Goal: Check status: Check status

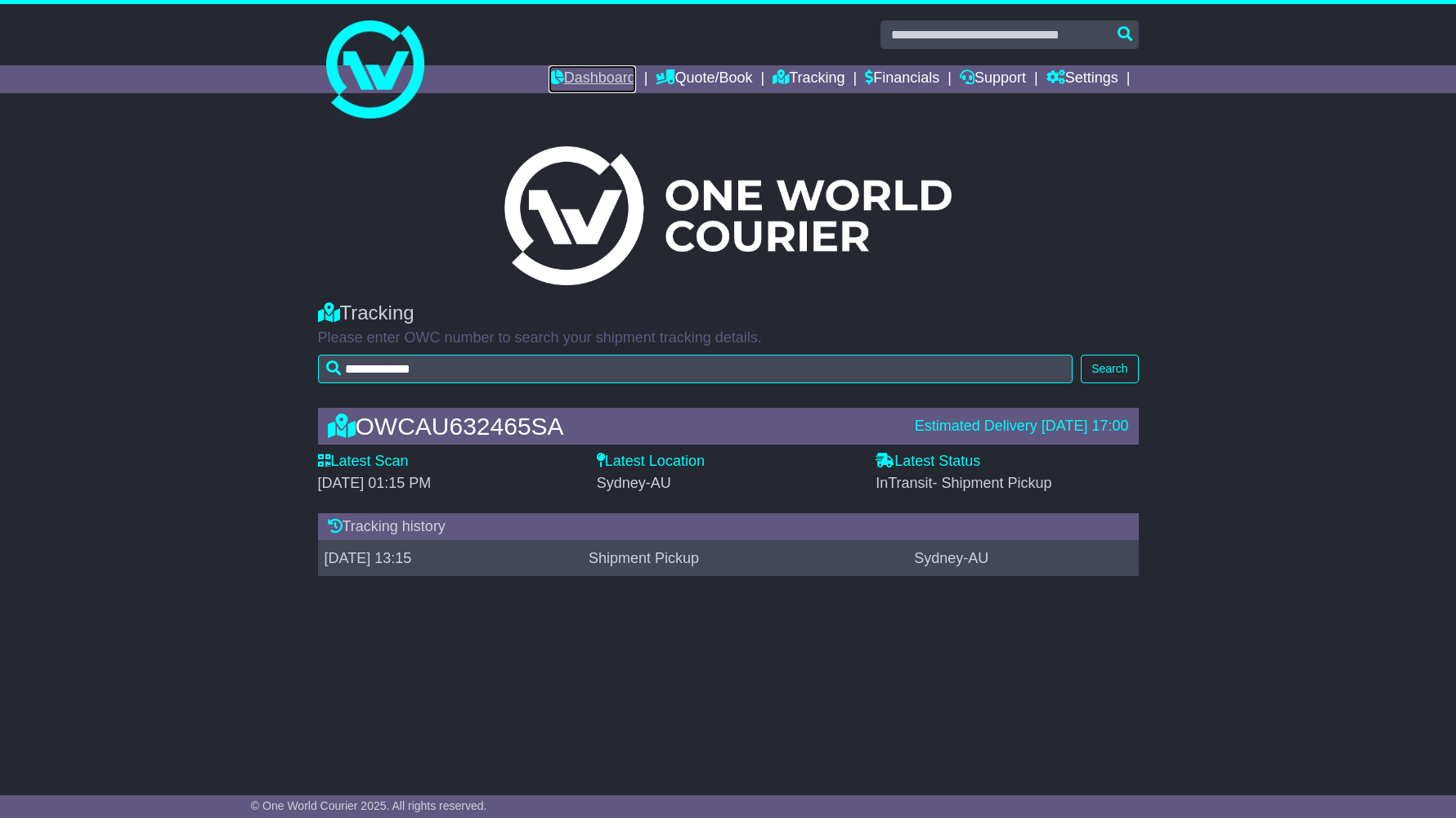
click at [569, 81] on link "Dashboard" at bounding box center [592, 79] width 88 height 27
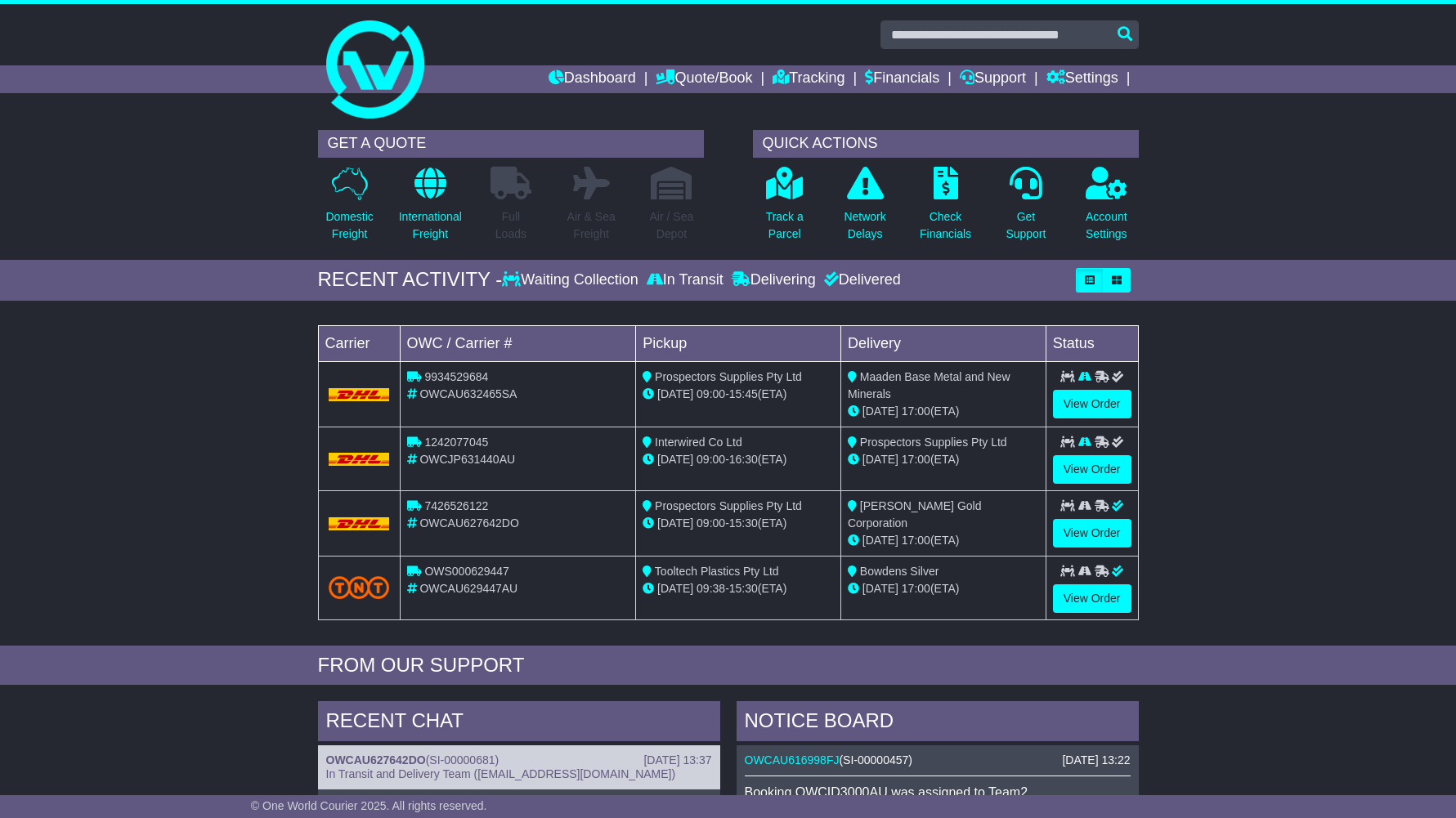
scroll to position [6, 0]
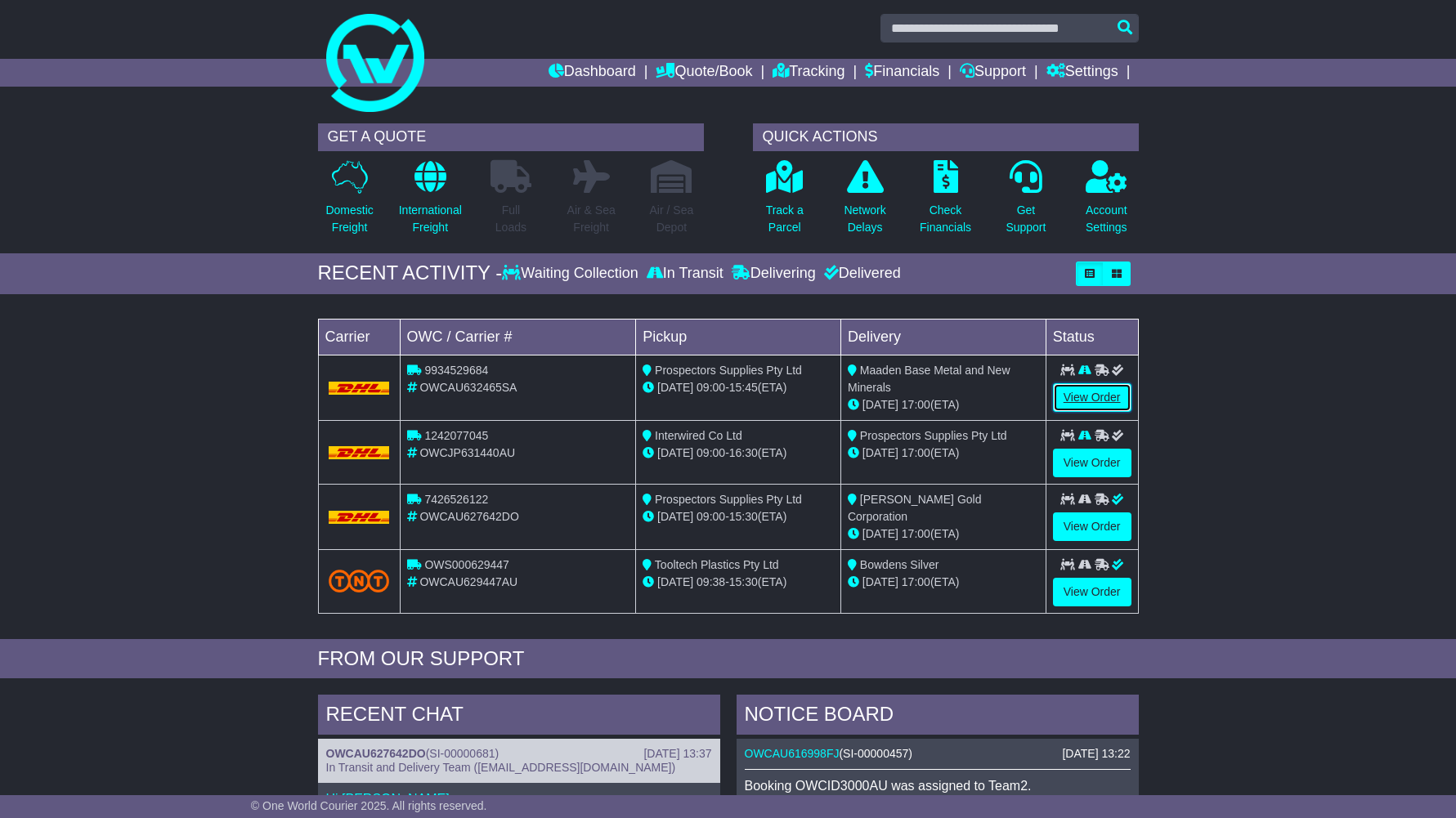
click at [1112, 392] on link "View Order" at bounding box center [1092, 397] width 79 height 28
